Goal: Browse casually: Explore the website without a specific task or goal

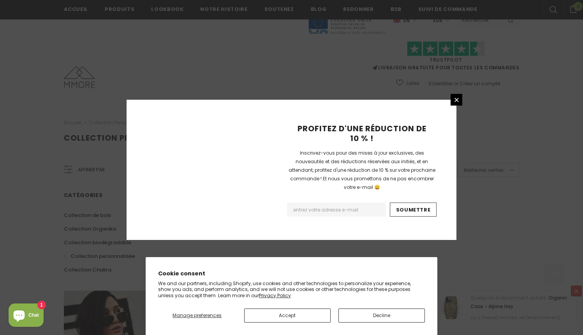
scroll to position [482, 0]
